Goal: Task Accomplishment & Management: Check status

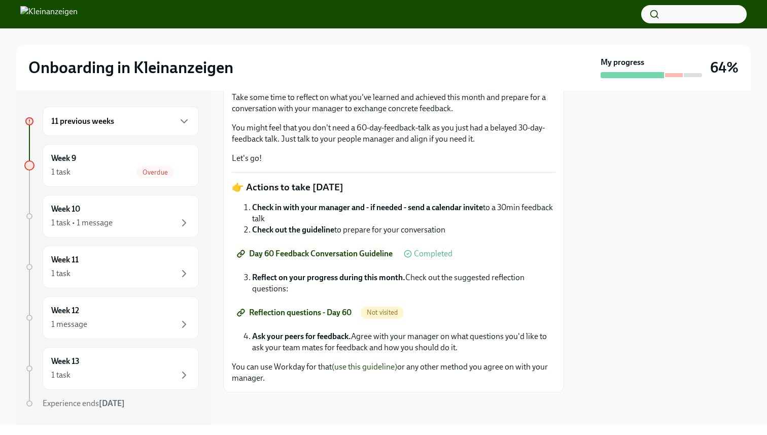
scroll to position [184, 0]
click at [308, 315] on span "Reflection questions - Day 60" at bounding box center [295, 312] width 113 height 10
click at [341, 313] on span "Reflection questions - Day 60" at bounding box center [295, 312] width 113 height 10
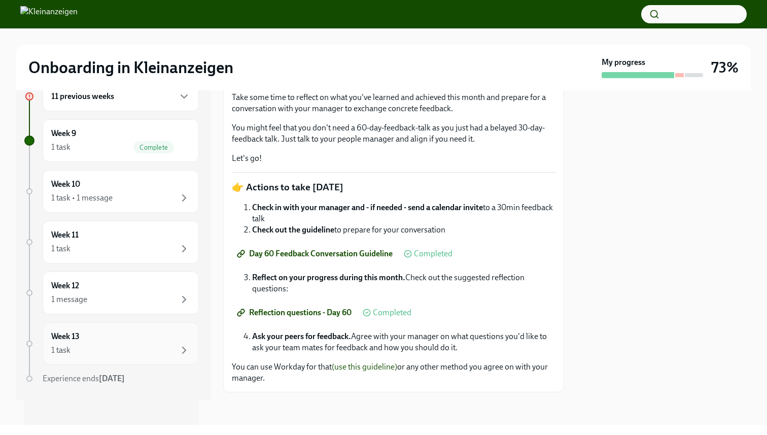
click at [125, 339] on div "Week 13 1 task" at bounding box center [120, 343] width 139 height 25
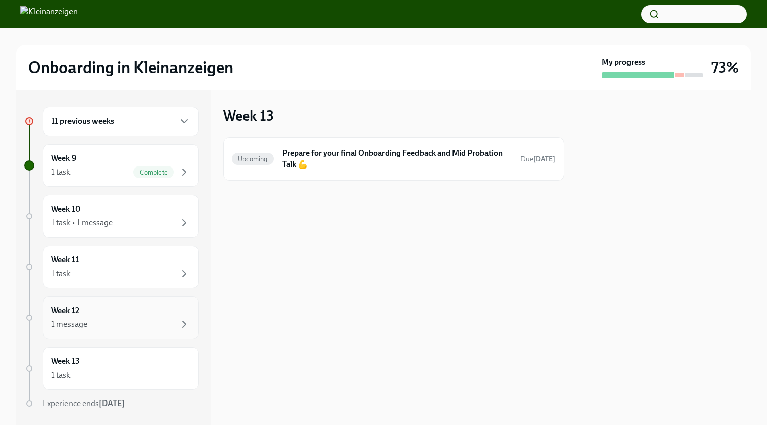
click at [123, 334] on div "Week 12 1 message" at bounding box center [121, 317] width 156 height 43
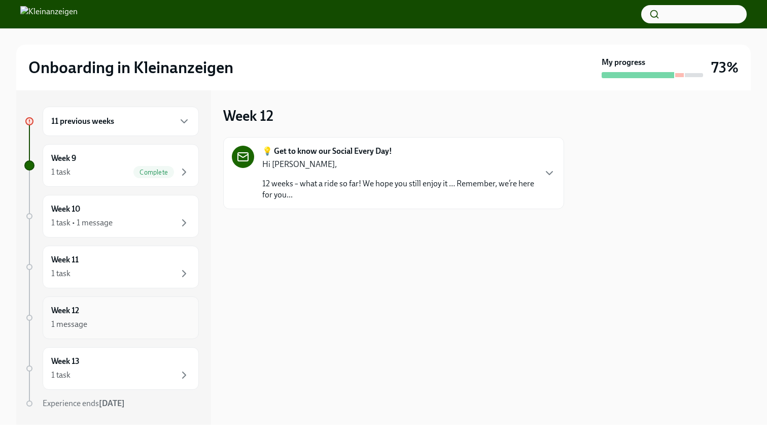
click at [121, 298] on div "Week 12 1 message" at bounding box center [121, 317] width 156 height 43
click at [122, 286] on div "Week 11 1 task" at bounding box center [121, 267] width 156 height 43
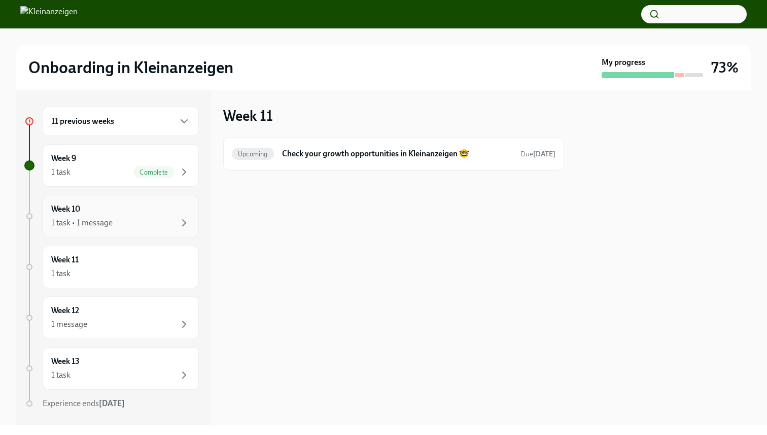
click at [121, 226] on div "1 task • 1 message" at bounding box center [120, 223] width 139 height 12
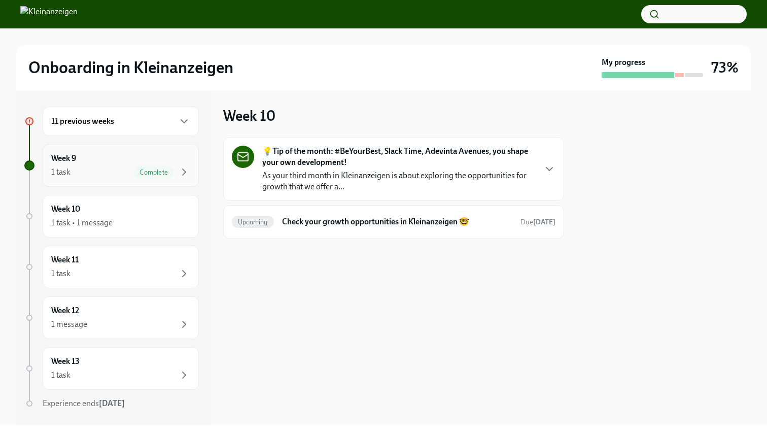
click at [120, 173] on div "1 task Complete" at bounding box center [120, 172] width 139 height 12
